Goal: Task Accomplishment & Management: Contribute content

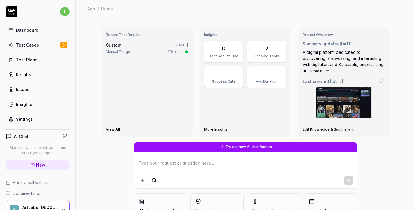
click at [32, 46] on div "Test Cases" at bounding box center [27, 45] width 23 height 6
type textarea "*"
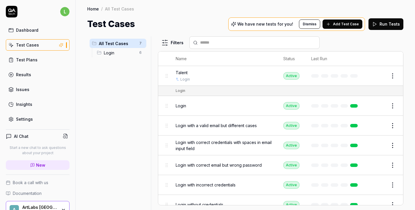
scroll to position [31, 0]
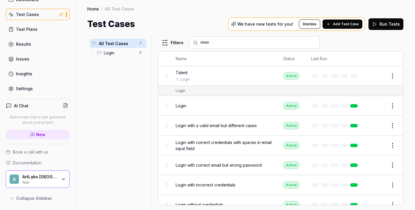
click at [62, 182] on div "A ArtLabs Europe App" at bounding box center [38, 178] width 64 height 17
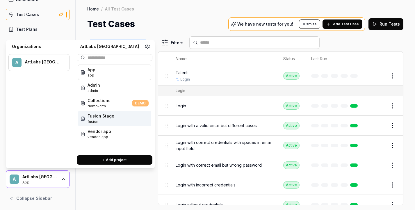
click at [111, 117] on span "Fusion Stage" at bounding box center [100, 116] width 27 height 6
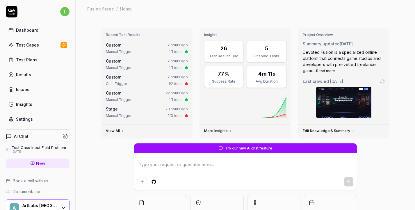
click at [27, 44] on div "Test Cases" at bounding box center [27, 45] width 23 height 6
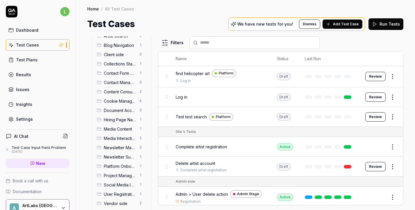
scroll to position [80, 0]
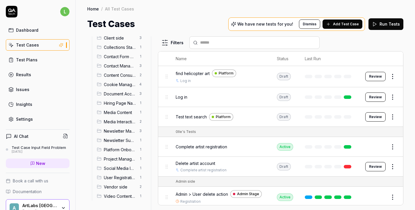
click at [114, 184] on span "Vendor side" at bounding box center [120, 187] width 32 height 6
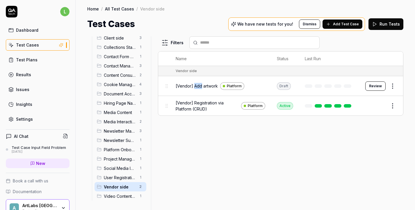
click at [392, 84] on html "l Dashboard Test Cases Test Plans Results Issues Insights Settings AI Chat Test…" at bounding box center [207, 105] width 415 height 210
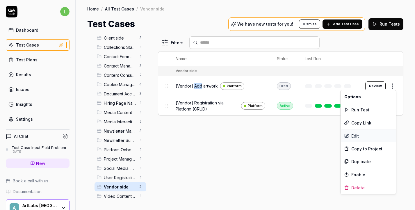
click at [374, 132] on div "Edit" at bounding box center [367, 135] width 55 height 13
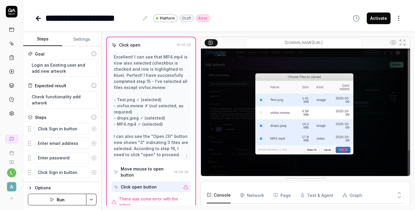
scroll to position [340, 0]
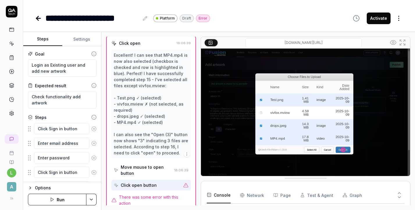
click at [179, 180] on div "Click open button" at bounding box center [147, 185] width 67 height 11
click at [83, 40] on button "Settings" at bounding box center [81, 39] width 39 height 14
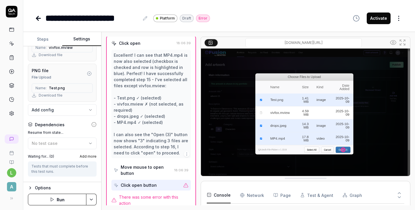
scroll to position [313, 0]
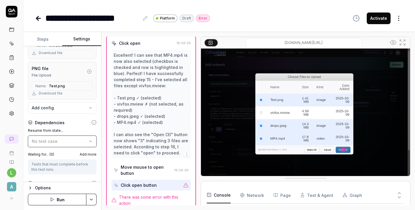
click at [92, 142] on icon "button" at bounding box center [90, 141] width 5 height 5
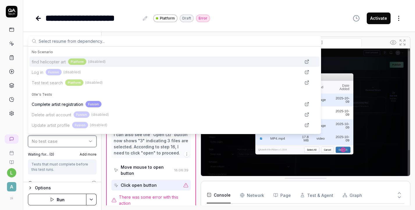
click at [92, 142] on icon "button" at bounding box center [90, 141] width 5 height 5
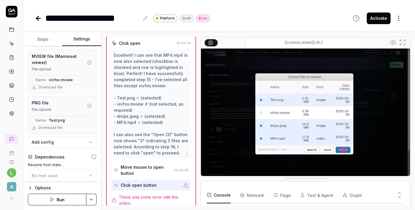
scroll to position [216, 0]
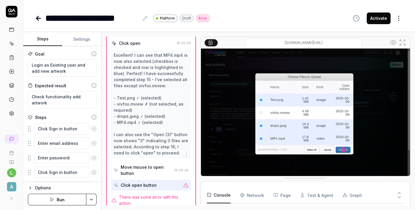
click at [49, 41] on button "Steps" at bounding box center [42, 39] width 39 height 14
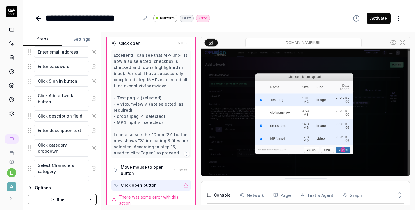
scroll to position [0, 0]
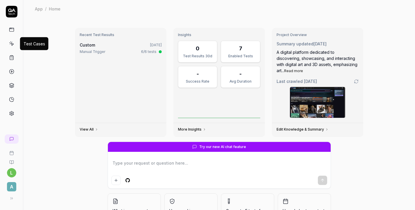
click at [9, 46] on icon at bounding box center [11, 43] width 5 height 5
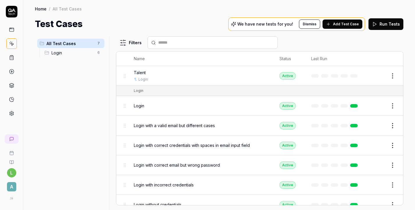
click at [10, 184] on span "A" at bounding box center [11, 186] width 9 height 9
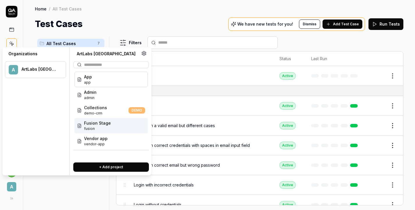
click at [115, 126] on div "Fusion Stage fusion" at bounding box center [110, 125] width 73 height 15
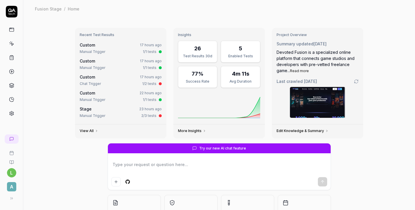
click at [13, 42] on icon at bounding box center [11, 43] width 5 height 5
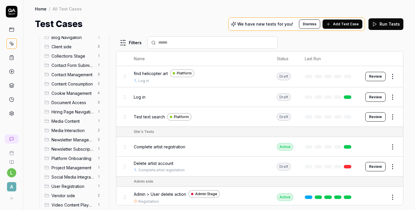
scroll to position [80, 0]
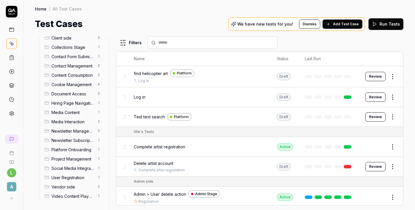
click at [74, 188] on span "Vendor side" at bounding box center [72, 187] width 42 height 6
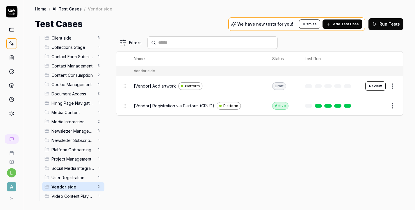
click at [165, 106] on span "[Vendor] Registration via Platform (CRUD)" at bounding box center [174, 106] width 80 height 6
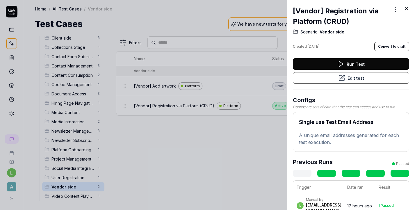
click at [380, 79] on button "Edit test" at bounding box center [351, 78] width 116 height 12
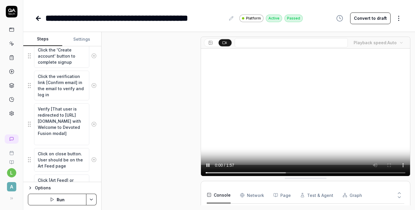
scroll to position [260, 0]
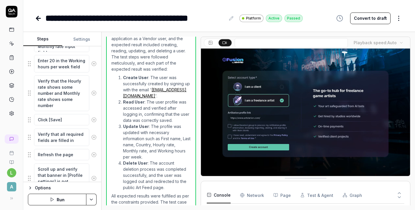
scroll to position [647, 0]
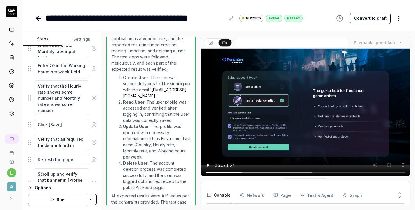
type textarea "*"
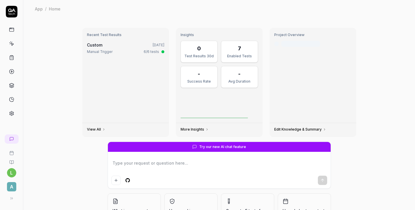
click at [10, 189] on span "A" at bounding box center [11, 186] width 9 height 9
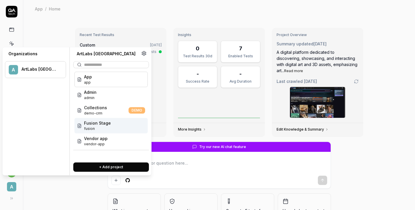
click at [109, 130] on div "Fusion Stage fusion" at bounding box center [110, 125] width 73 height 15
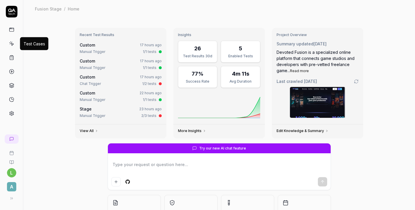
type textarea "*"
click at [10, 42] on icon at bounding box center [10, 42] width 0 height 1
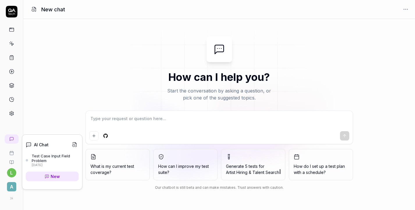
click at [41, 163] on div "[DATE]" at bounding box center [55, 165] width 47 height 4
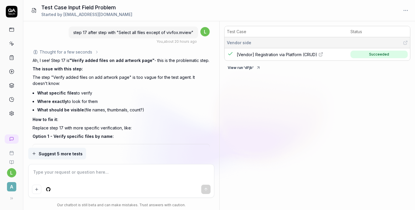
scroll to position [1779, 0]
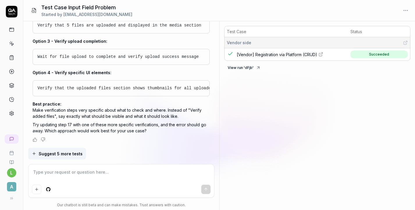
type textarea "*"
click at [11, 44] on icon at bounding box center [11, 43] width 5 height 5
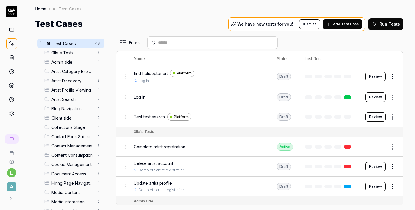
click at [339, 26] on span "Add Test Case" at bounding box center [346, 23] width 26 height 5
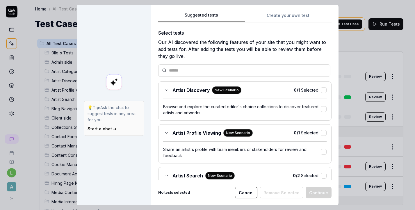
click at [253, 190] on button "Cancel" at bounding box center [246, 192] width 22 height 12
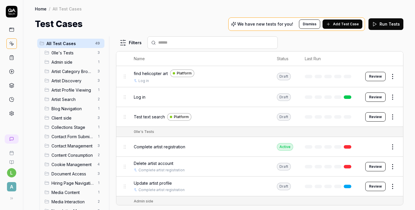
click at [352, 23] on span "Add Test Case" at bounding box center [346, 23] width 26 height 5
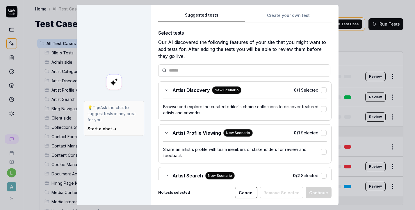
click at [281, 16] on button "Create your own test" at bounding box center [288, 17] width 87 height 10
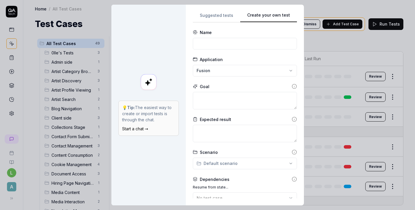
scroll to position [87, 0]
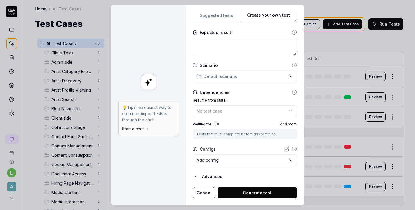
click at [206, 194] on button "Cancel" at bounding box center [204, 193] width 22 height 12
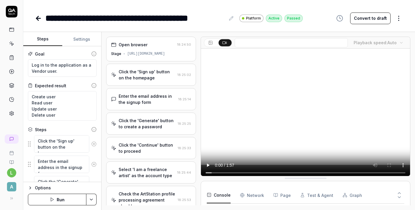
scroll to position [89, 0]
